Goal: Transaction & Acquisition: Obtain resource

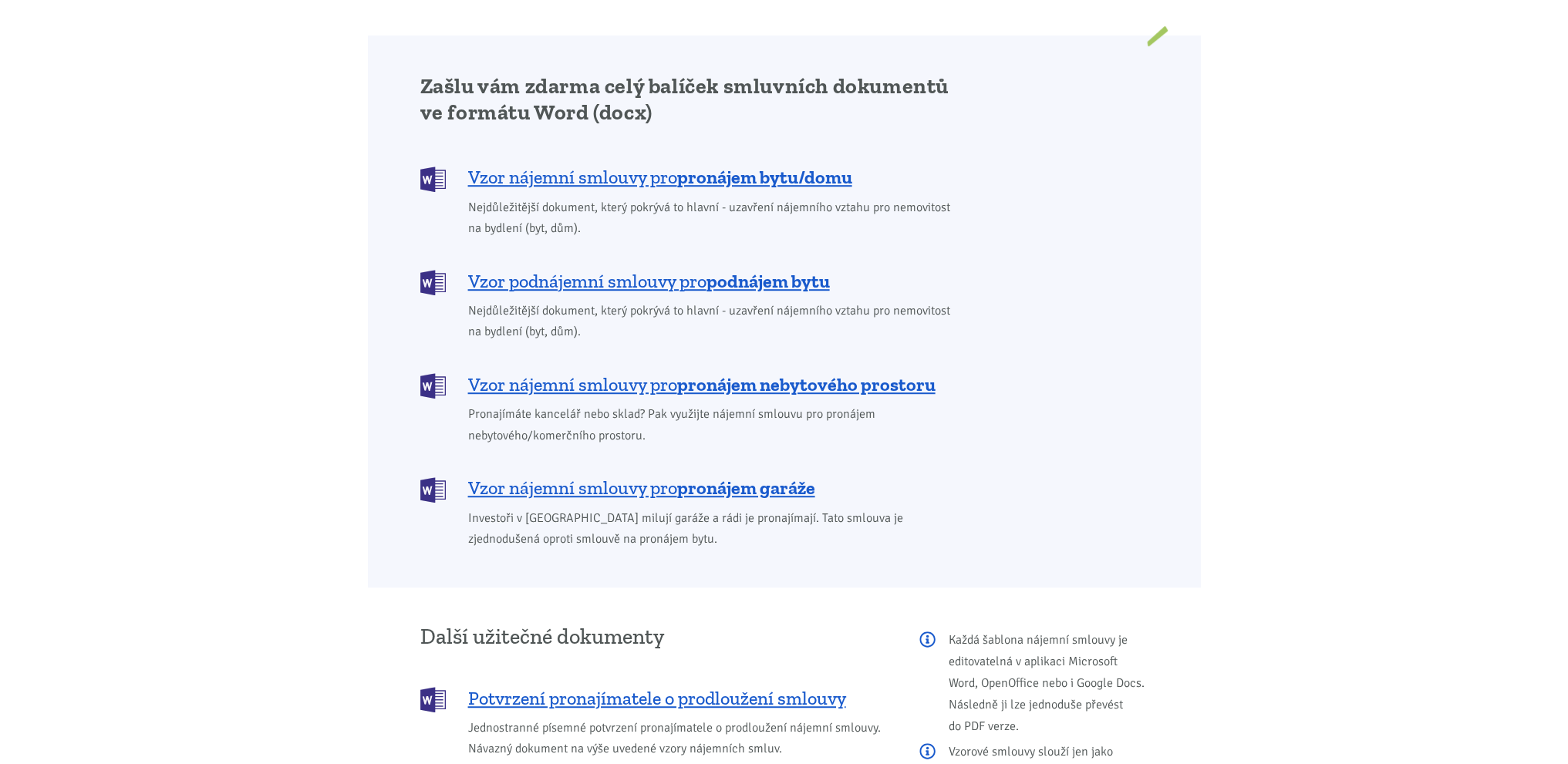
scroll to position [925, 0]
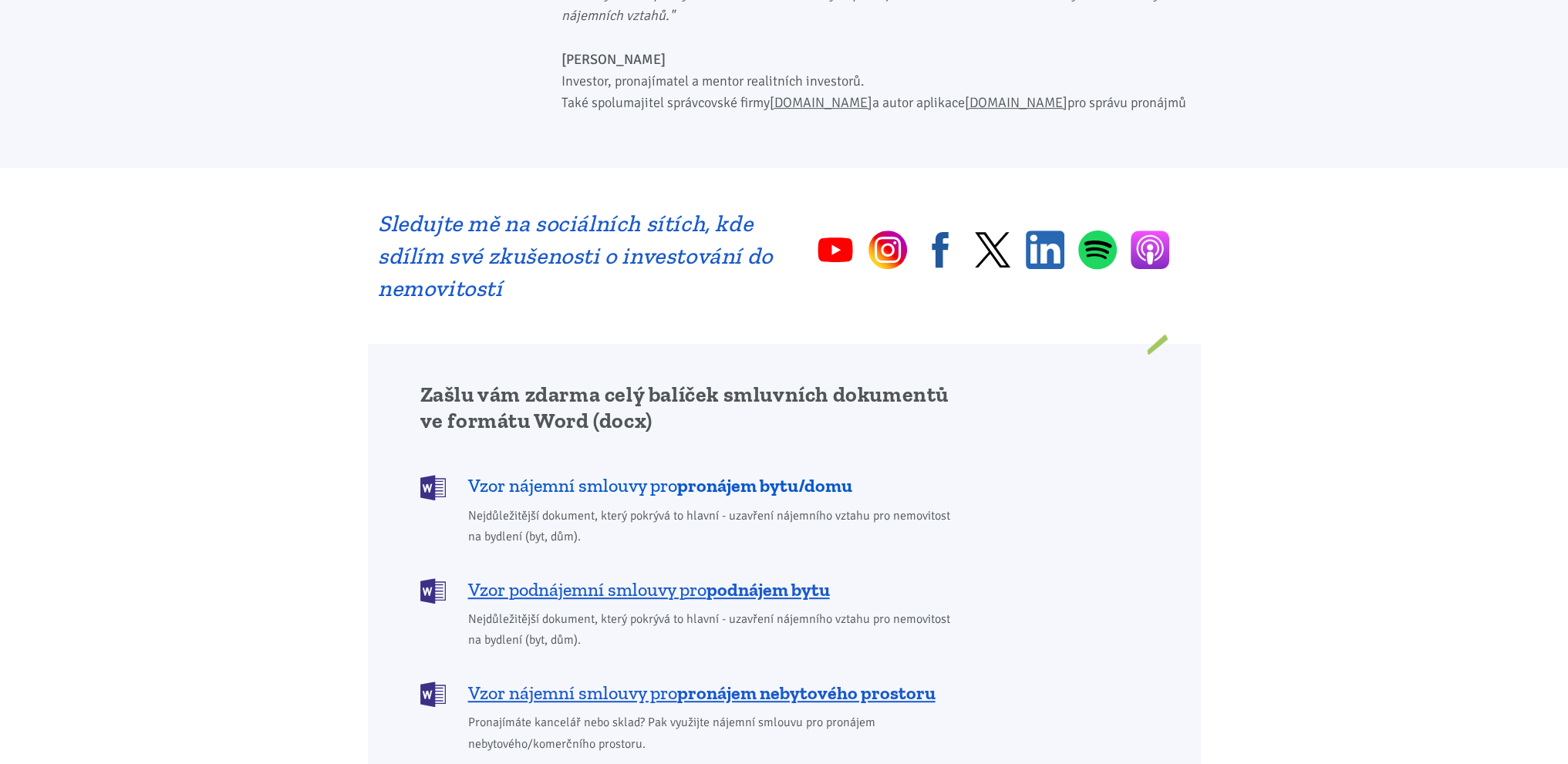
click at [687, 474] on b "pronájem bytu/domu" at bounding box center [765, 485] width 175 height 23
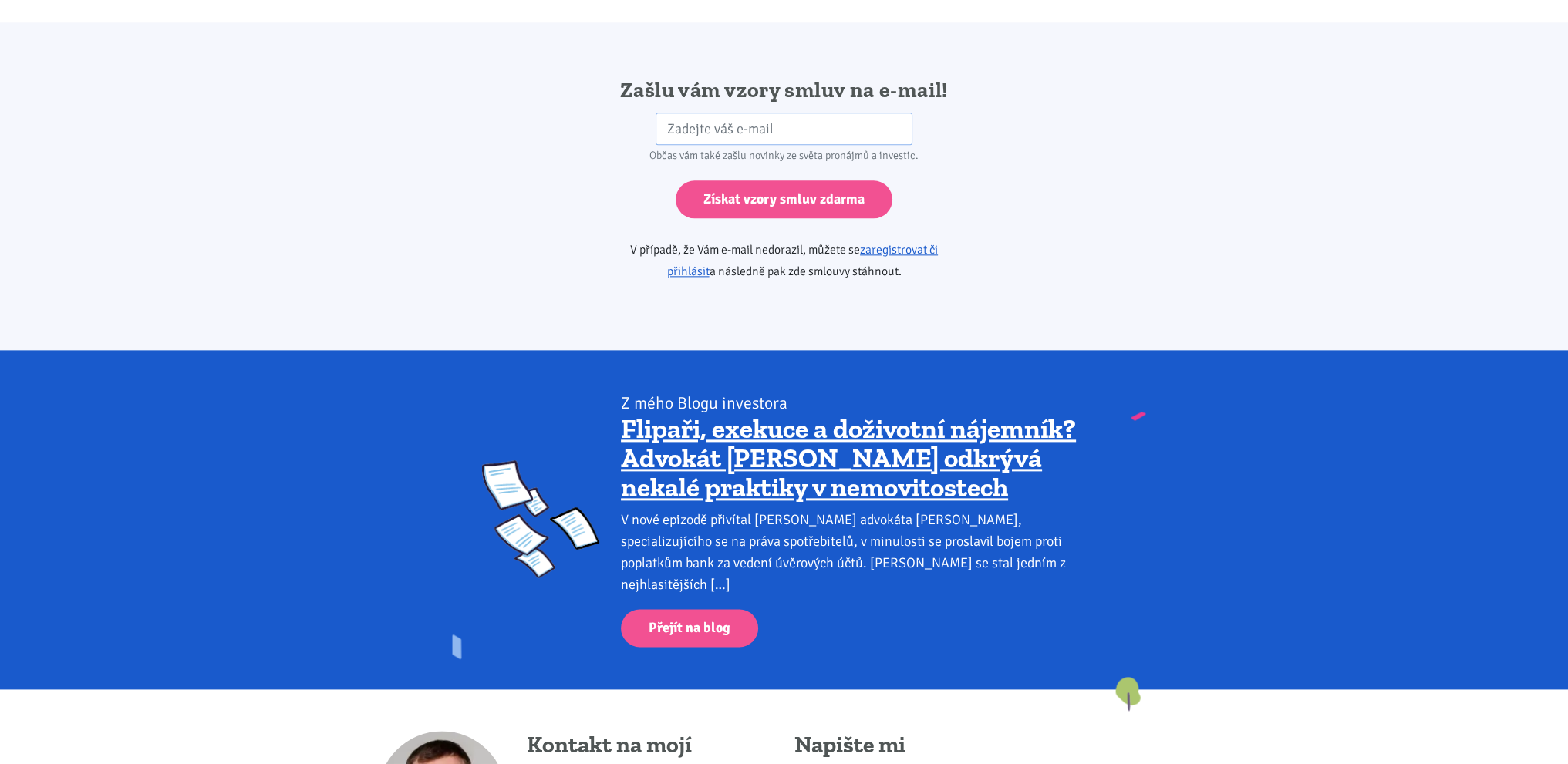
scroll to position [2574, 0]
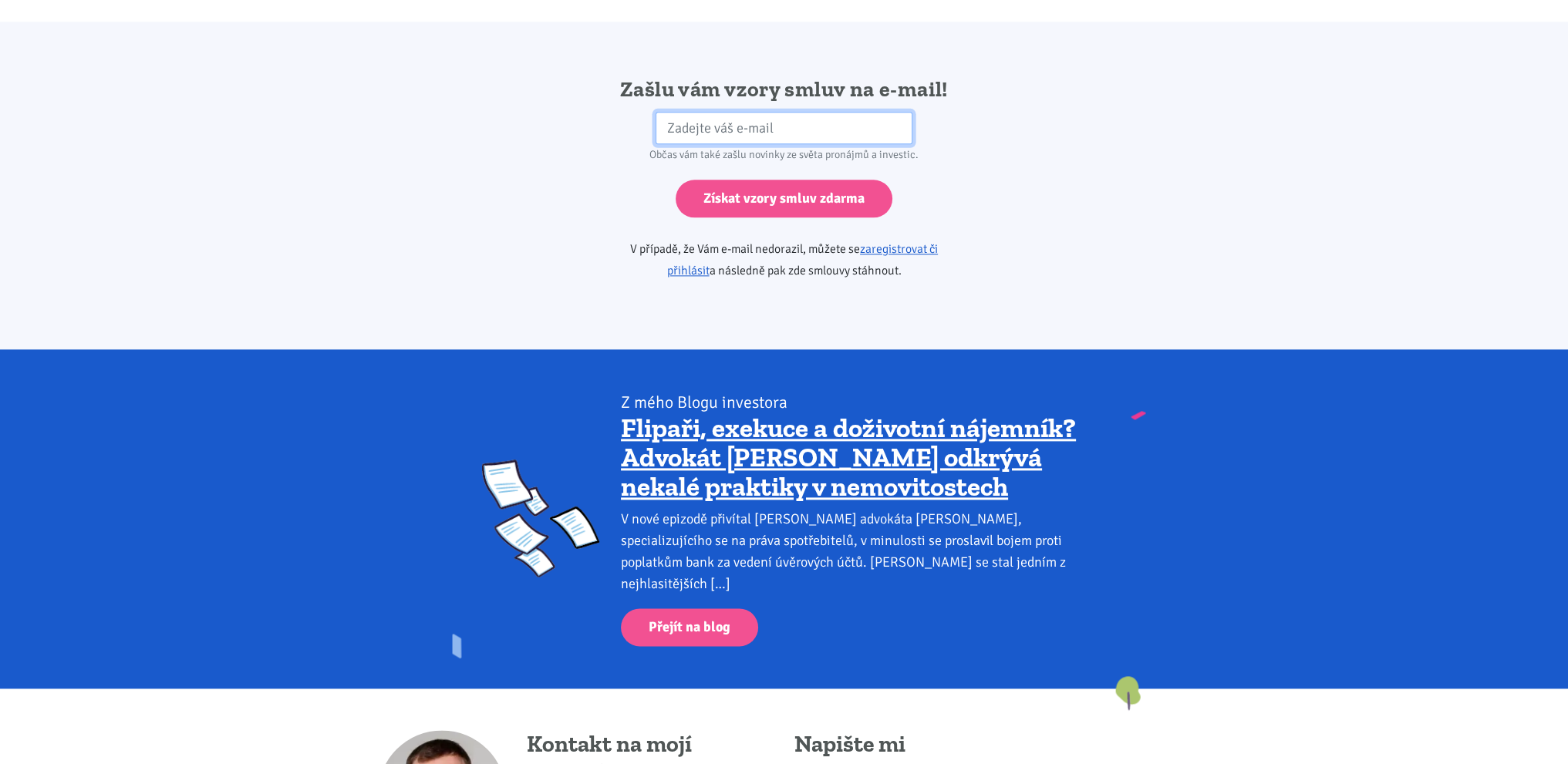
click at [722, 112] on input "email" at bounding box center [784, 128] width 256 height 33
type input "karelstojan2@gmail.com"
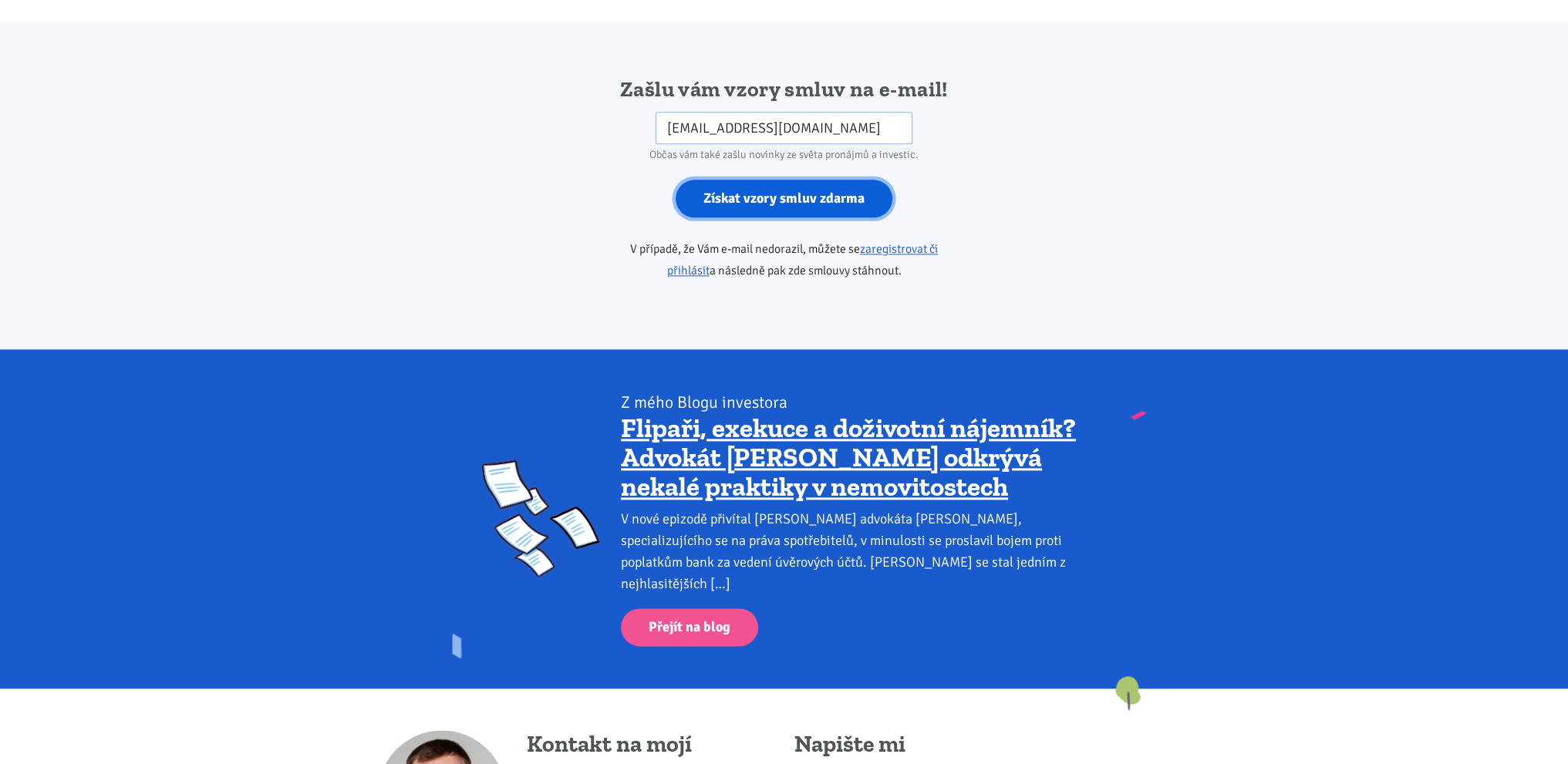
click at [804, 180] on input "Získat vzory smluv zdarma" at bounding box center [784, 198] width 217 height 38
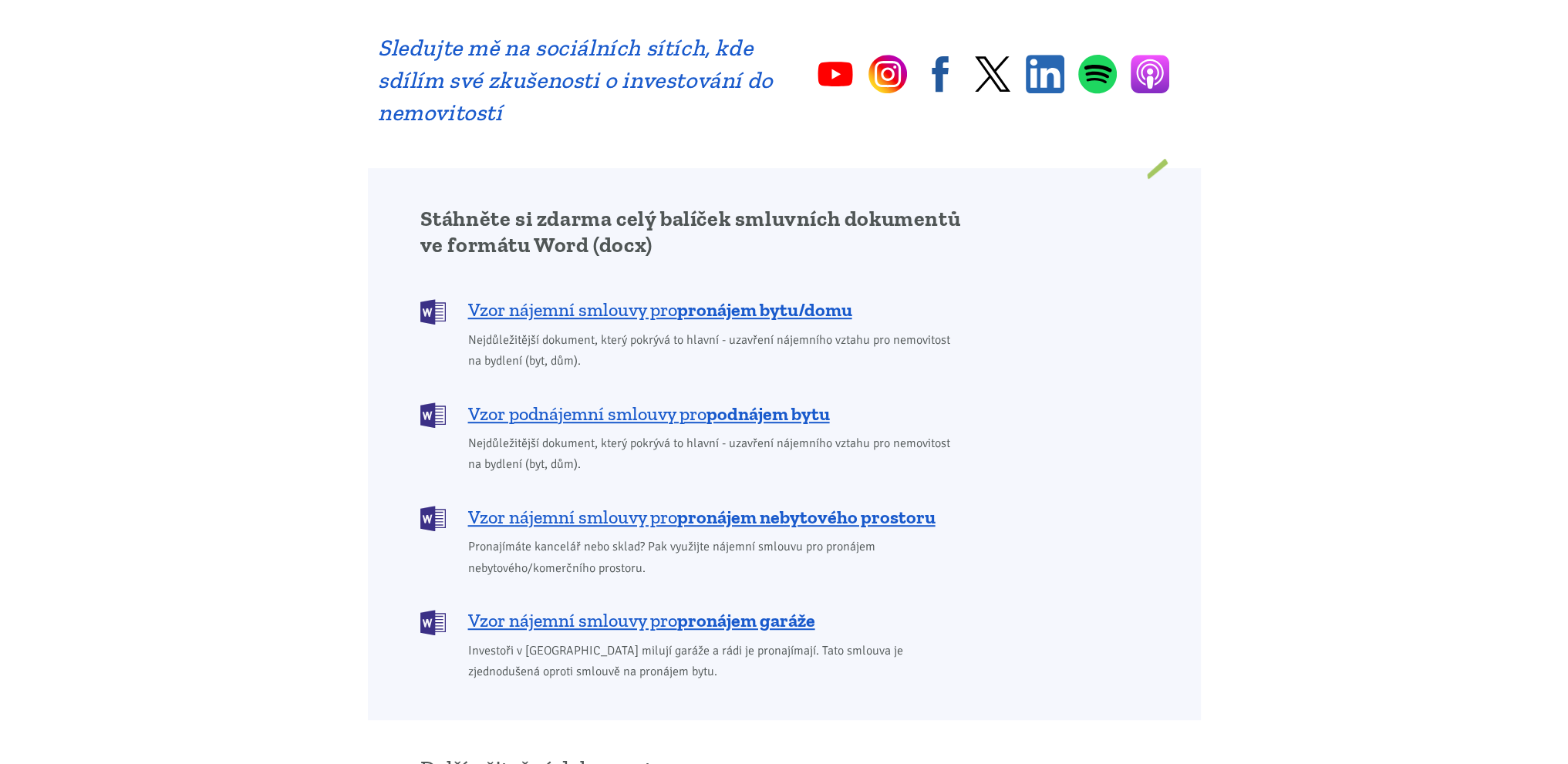
scroll to position [1156, 0]
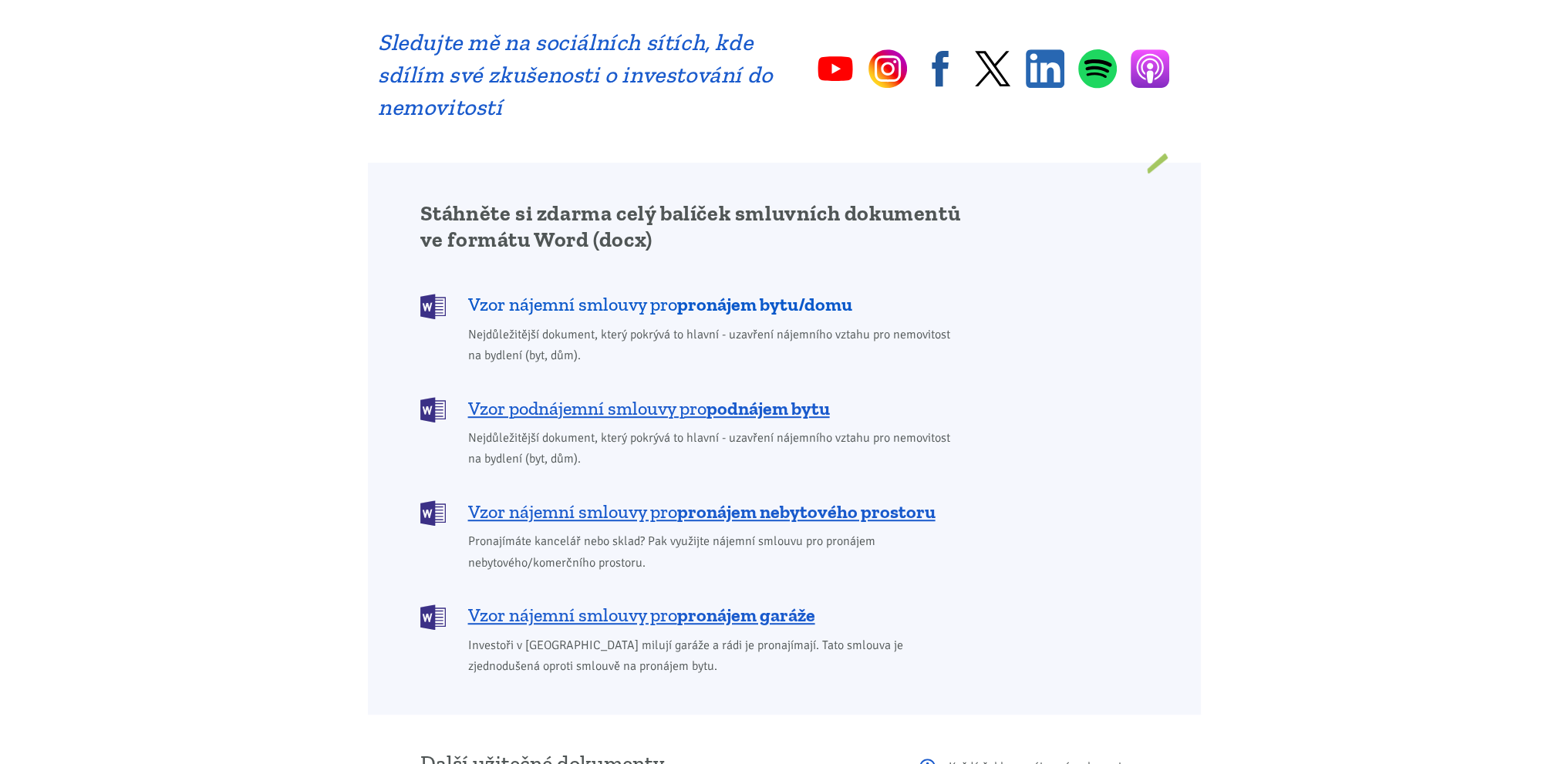
click at [636, 292] on span "Vzor nájemní smlouvy pro pronájem bytu/domu" at bounding box center [660, 304] width 384 height 24
